Goal: Browse casually: Explore the website without a specific task or goal

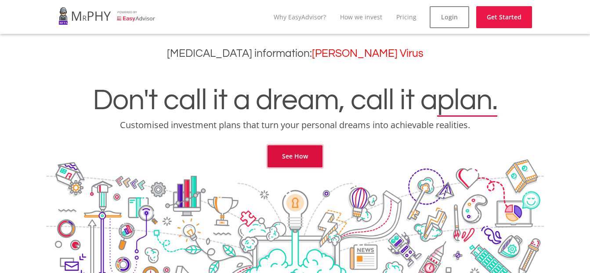
click at [284, 164] on link "See How" at bounding box center [295, 156] width 55 height 22
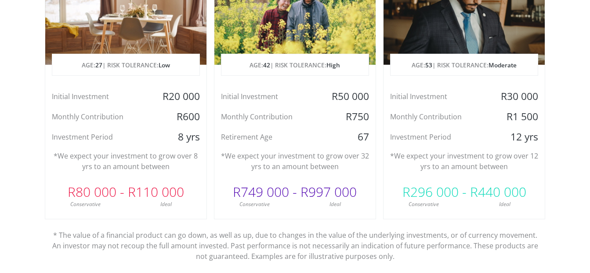
scroll to position [510, 0]
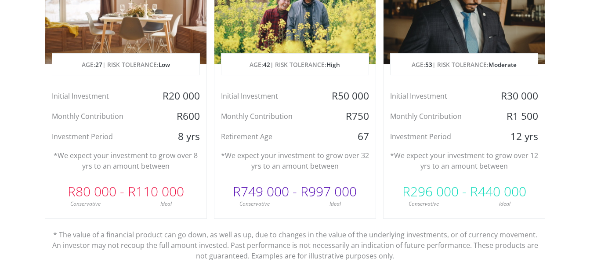
click at [146, 36] on div at bounding box center [125, 12] width 161 height 103
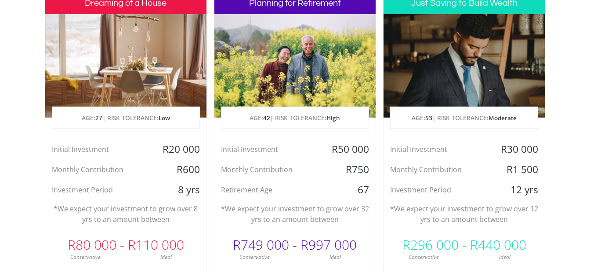
scroll to position [440, 0]
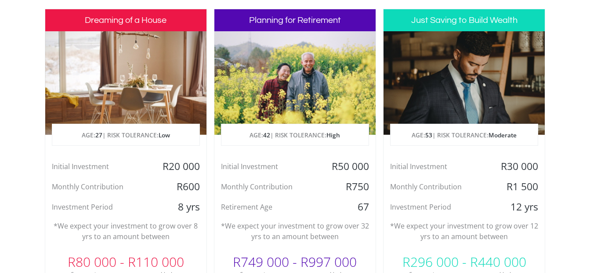
click at [136, 46] on div at bounding box center [125, 82] width 161 height 103
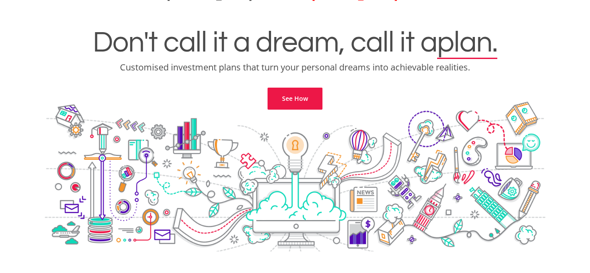
scroll to position [53, 0]
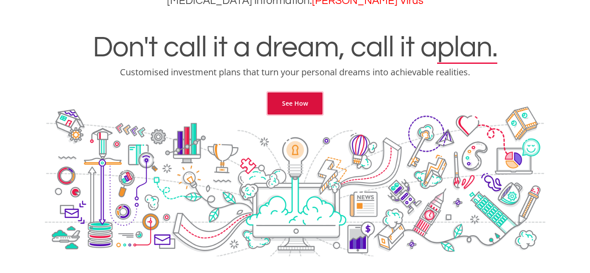
click at [295, 97] on link "See How" at bounding box center [295, 103] width 55 height 22
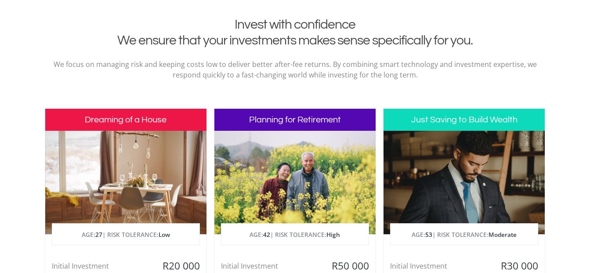
scroll to position [357, 0]
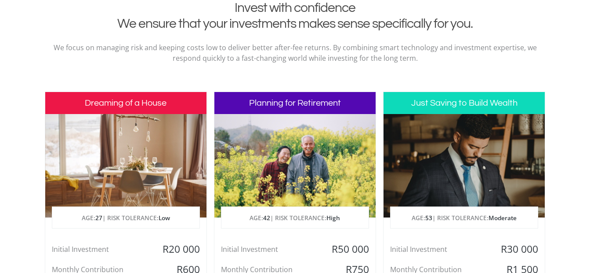
click at [144, 149] on div at bounding box center [125, 165] width 161 height 103
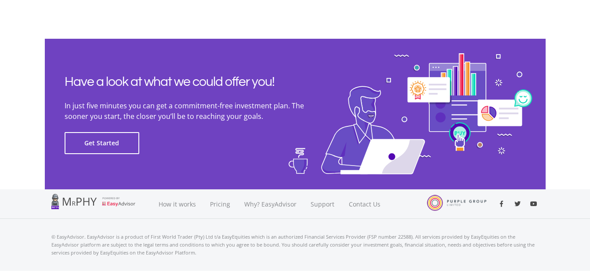
scroll to position [2040, 0]
